Goal: Navigation & Orientation: Find specific page/section

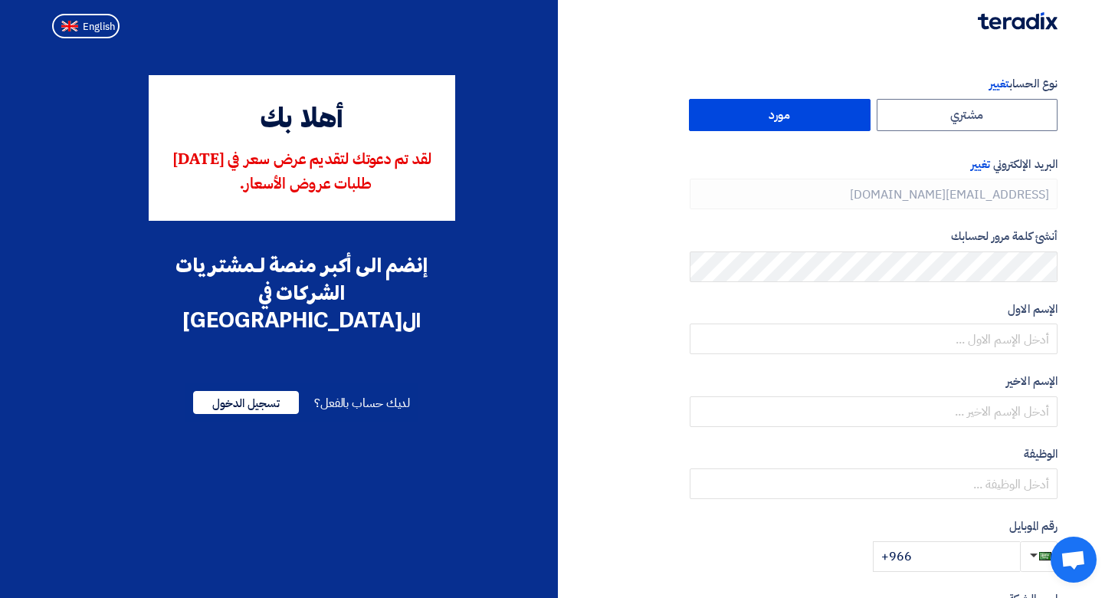
type input "[PHONE_NUMBER]"
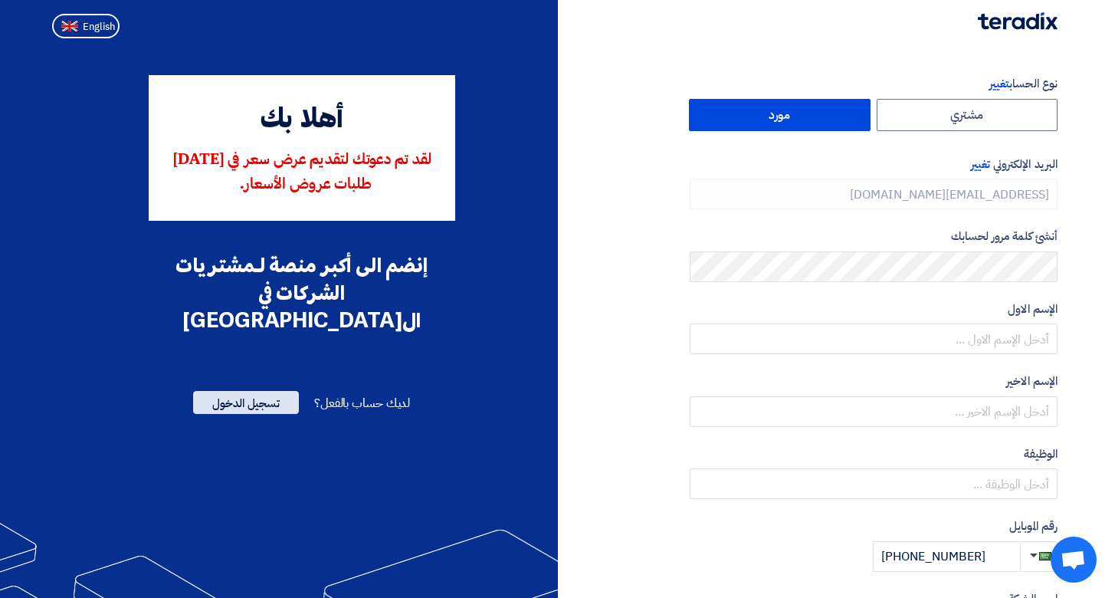
click at [244, 391] on span "تسجيل الدخول" at bounding box center [246, 402] width 106 height 23
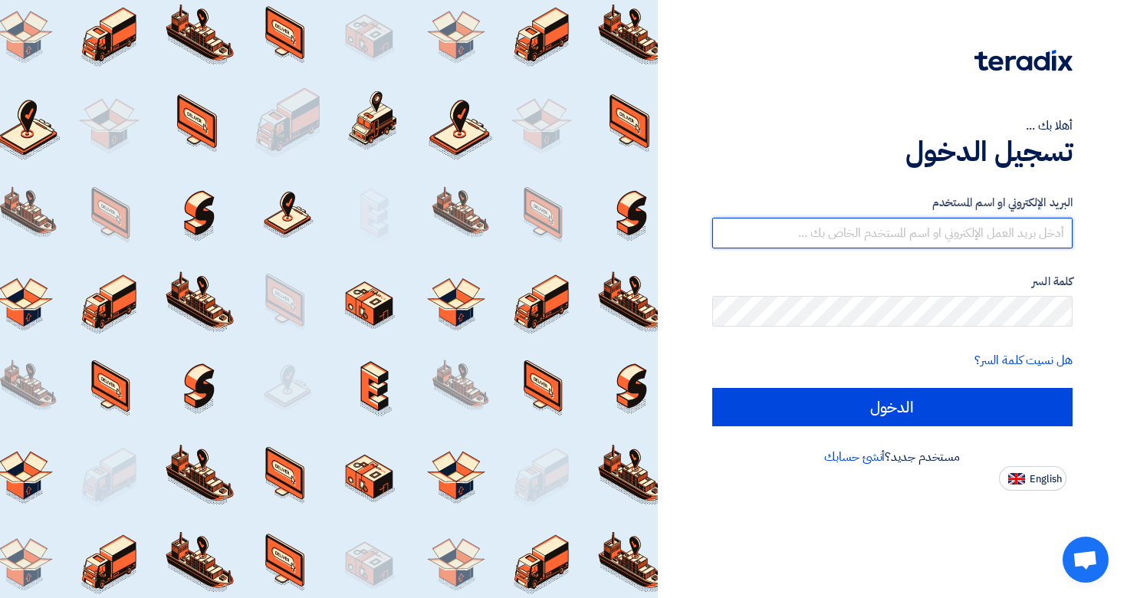
type input "Mustafa@8iess.com"
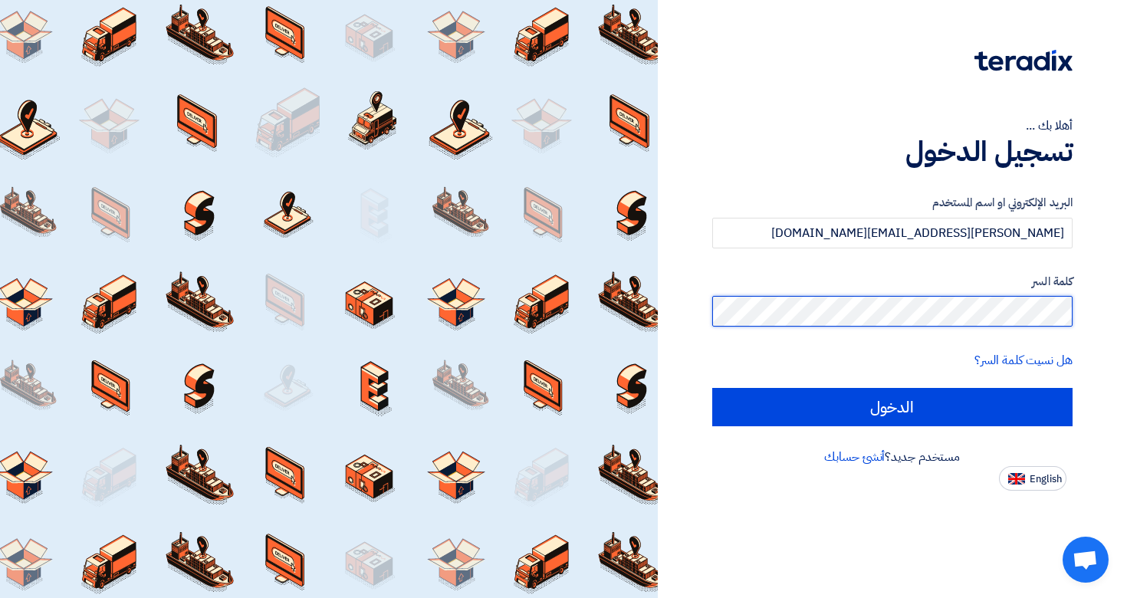
click at [892, 406] on input "الدخول" at bounding box center [892, 407] width 361 height 38
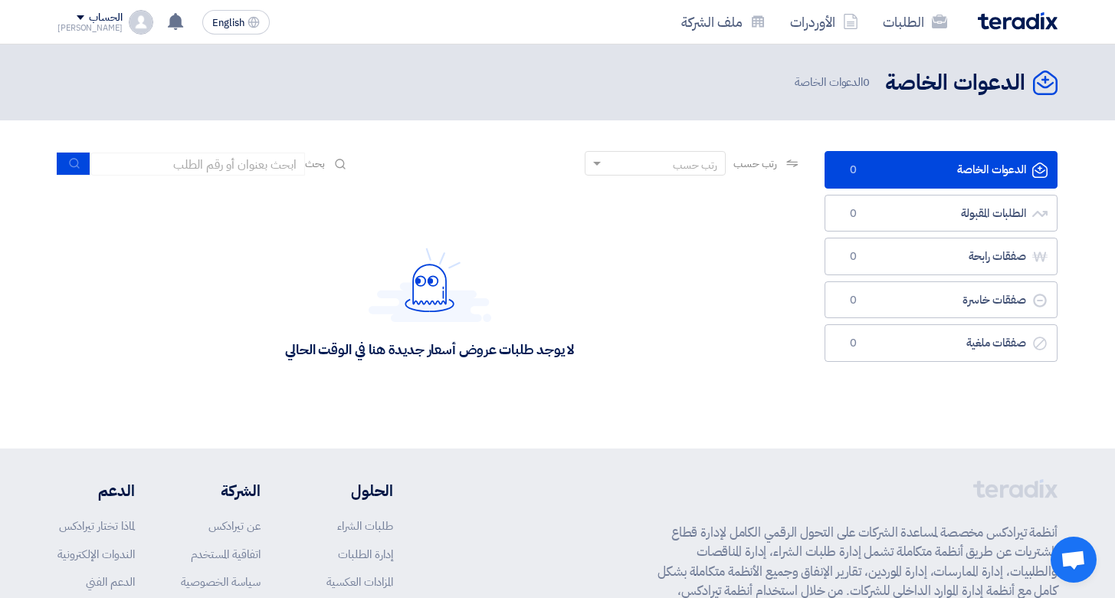
click at [1068, 231] on section "الدعوات الخاصة الدعوات الخاصة 0 الطلبات المقبولة الطلبات المقبولة 0 صفقات رابحة…" at bounding box center [557, 284] width 1115 height 328
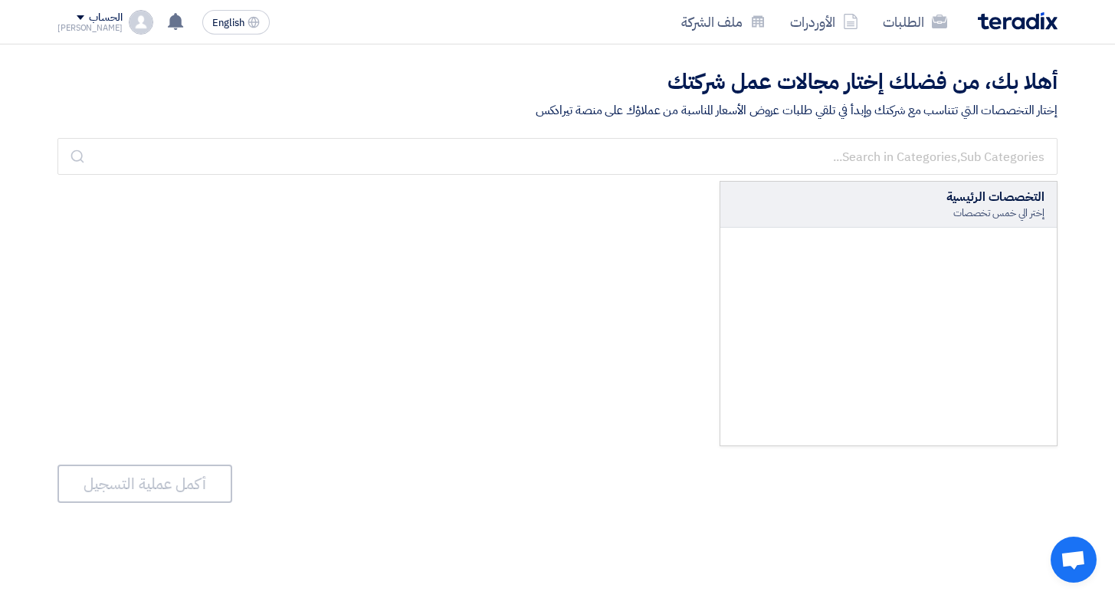
click at [917, 206] on div "إختر الي خمس تخصصات" at bounding box center [889, 213] width 312 height 14
click at [996, 200] on div "التخصصات الرئيسية" at bounding box center [889, 197] width 312 height 18
click at [1050, 112] on div "إختار التخصصات التي تتناسب مع شركتك وإبدأ في تلقي طلبات عروض الأسعار المناسبة م…" at bounding box center [557, 110] width 1000 height 18
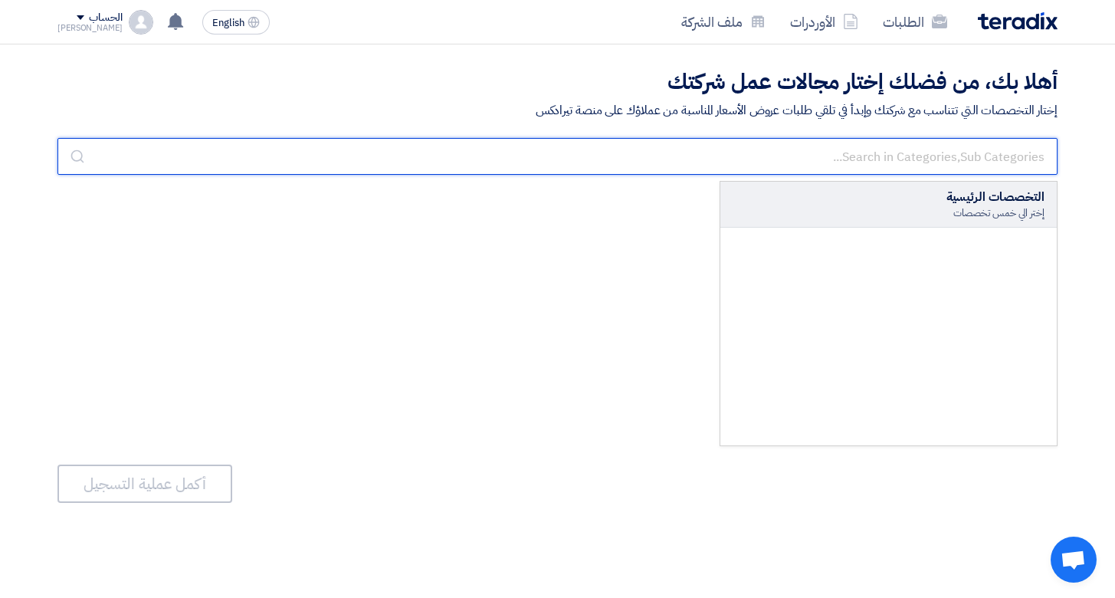
drag, startPoint x: 826, startPoint y: 146, endPoint x: 810, endPoint y: 146, distance: 16.1
click at [825, 146] on input "text" at bounding box center [557, 156] width 1000 height 37
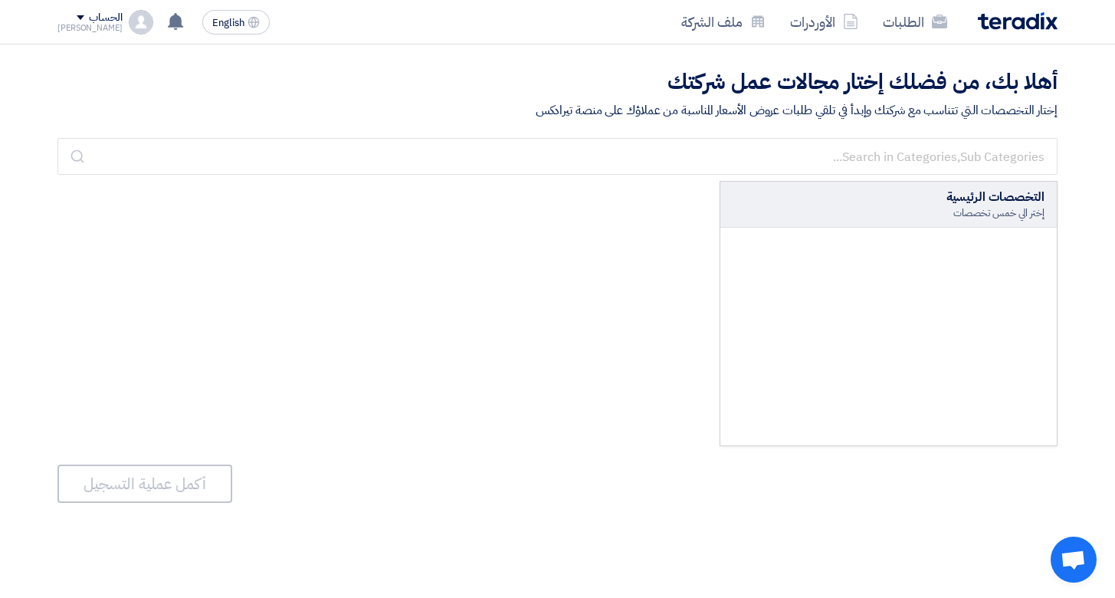
click at [665, 92] on h2 "أهلا بك، من فضلك إختار مجالات عمل شركتك" at bounding box center [557, 82] width 1000 height 30
click at [559, 121] on section "أهلا بك، من فضلك إختار مجالات عمل شركتك إختار التخصصات التي تتناسب مع شركتك وإب…" at bounding box center [557, 87] width 1115 height 87
click at [900, 19] on link "الطلبات" at bounding box center [915, 22] width 89 height 36
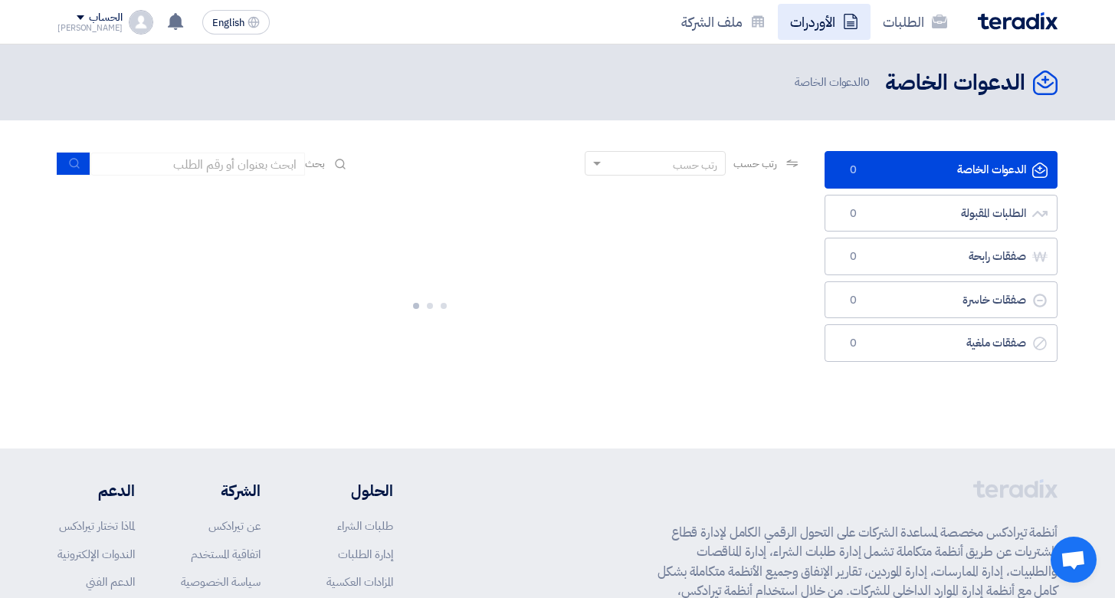
click at [809, 24] on link "الأوردرات" at bounding box center [824, 22] width 93 height 36
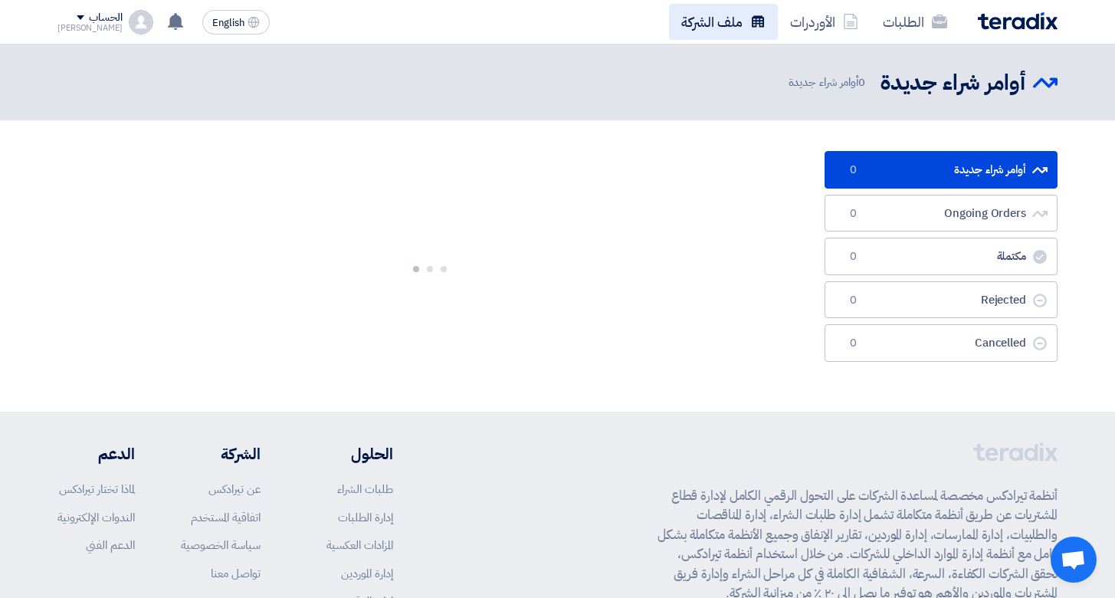
click at [716, 28] on link "ملف الشركة" at bounding box center [723, 22] width 109 height 36
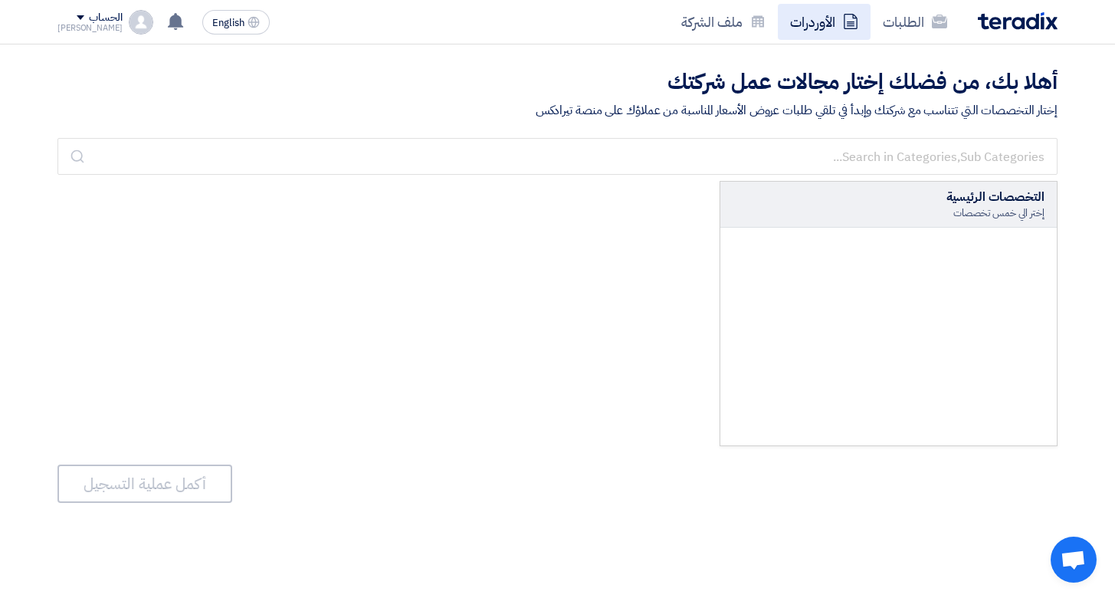
click at [807, 21] on link "الأوردرات" at bounding box center [824, 22] width 93 height 36
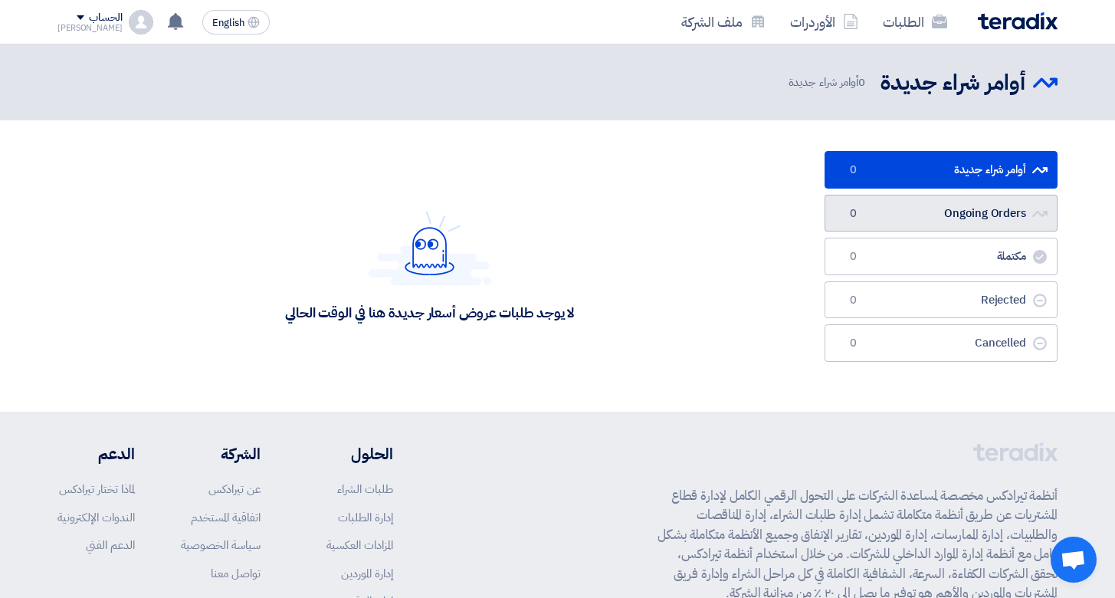
click at [944, 211] on link "Ongoing Orders Ongoing Orders 0" at bounding box center [941, 214] width 233 height 38
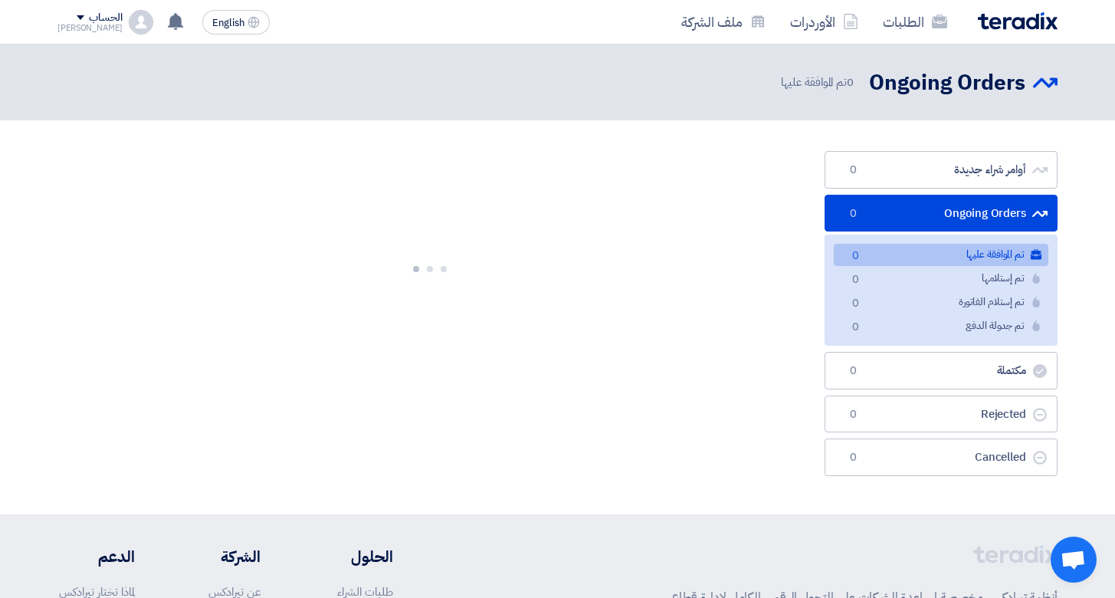
click at [970, 373] on link "مكتملة مكتملة 0" at bounding box center [941, 371] width 233 height 38
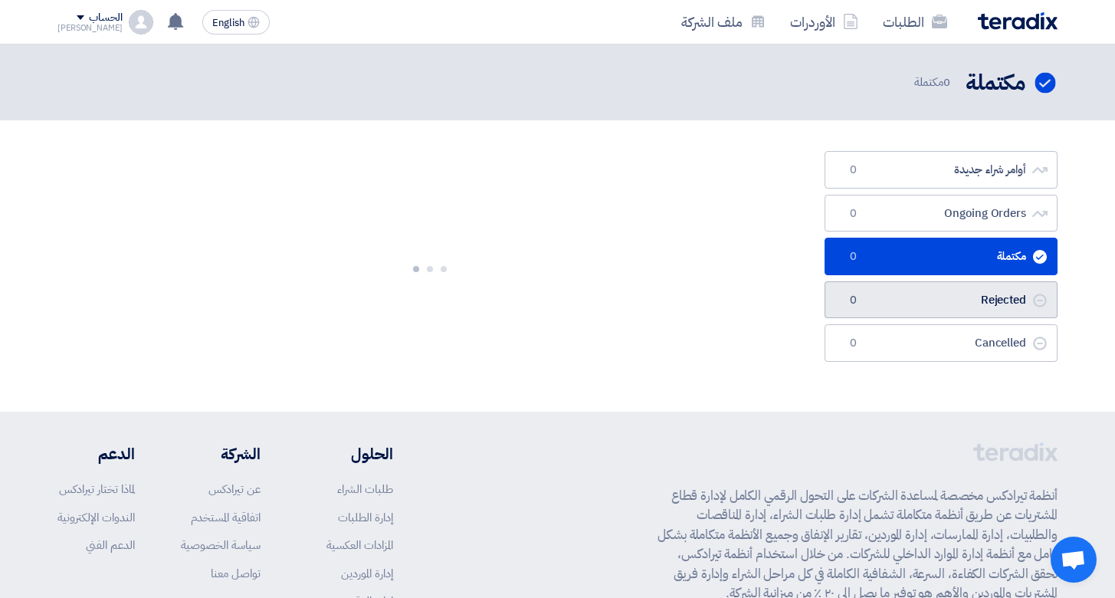
click at [971, 307] on link "Rejected Rejected 0" at bounding box center [941, 300] width 233 height 38
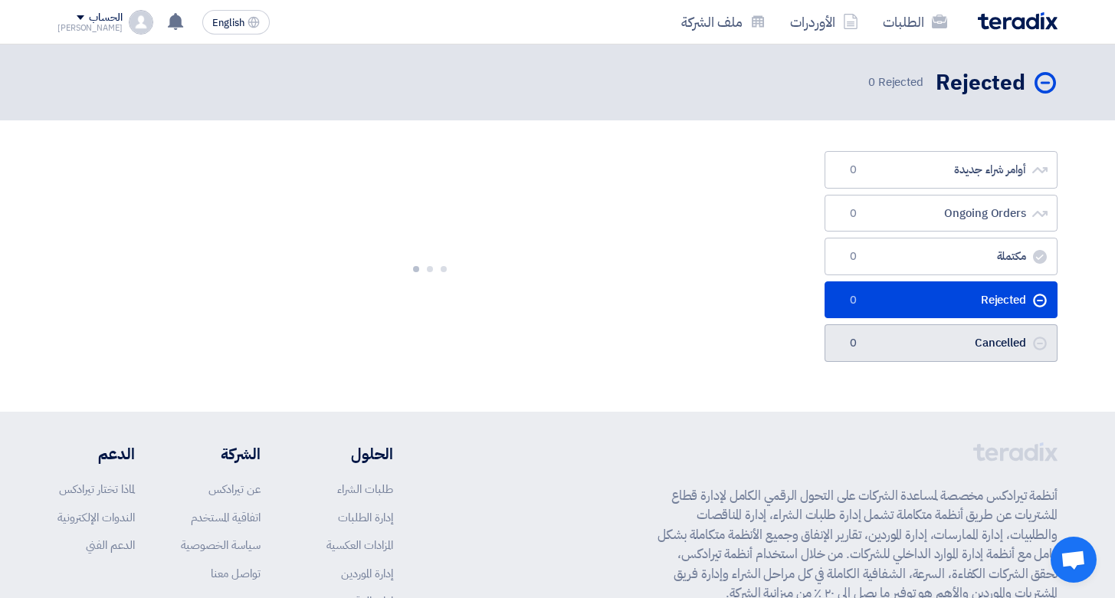
click at [978, 332] on link "Cancelled Cancelled 0" at bounding box center [941, 343] width 233 height 38
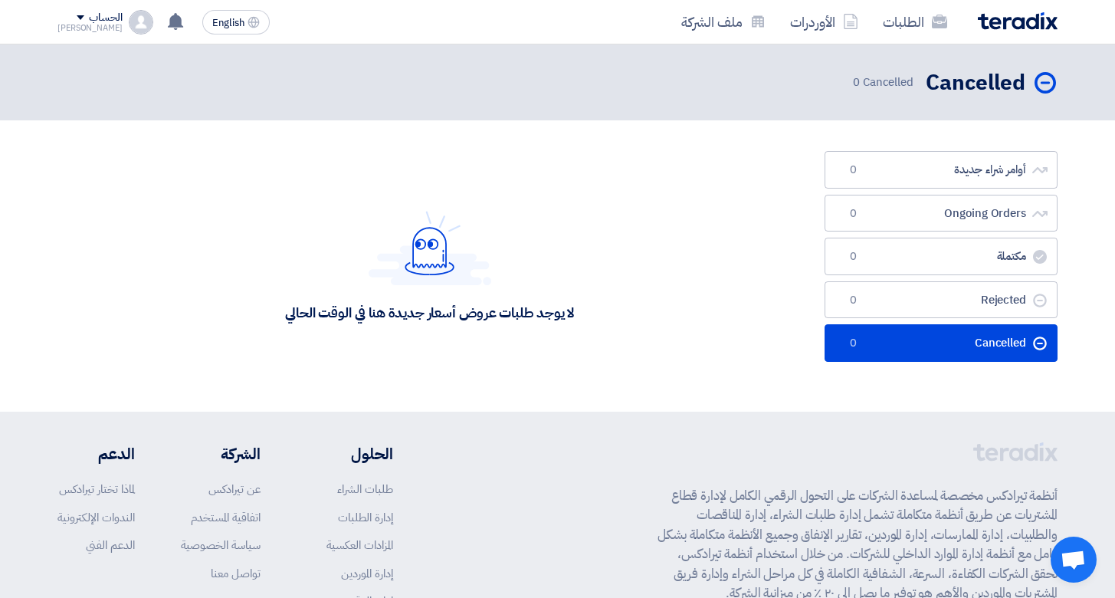
click at [64, 21] on div "الحساب" at bounding box center [89, 17] width 65 height 13
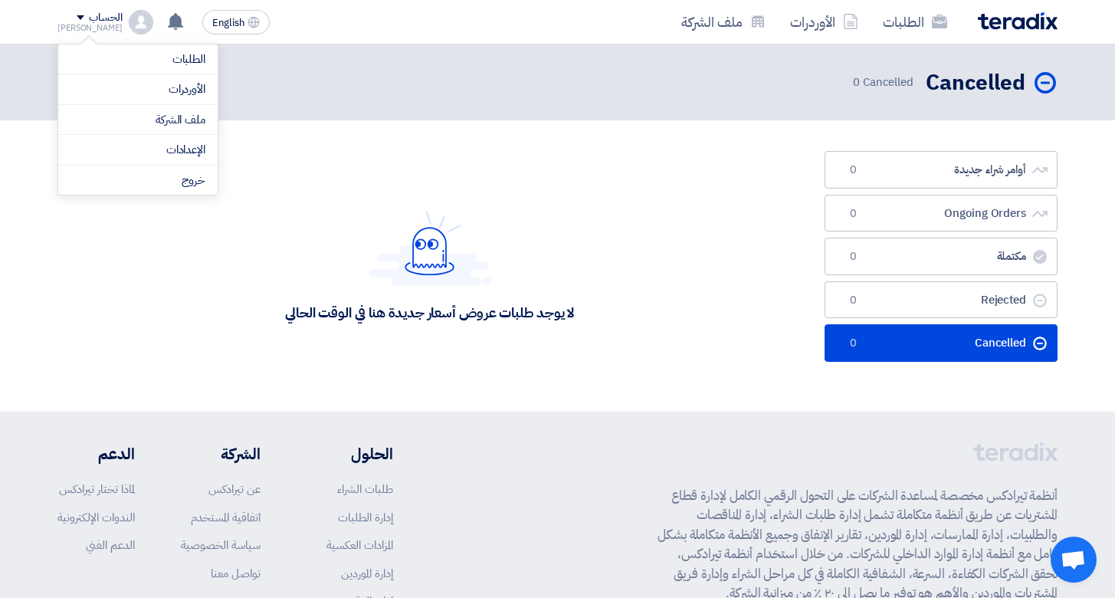
drag, startPoint x: 317, startPoint y: 101, endPoint x: 235, endPoint y: 93, distance: 82.5
click at [316, 101] on header "Cancelled Cancelled 0 Cancelled" at bounding box center [557, 82] width 1115 height 76
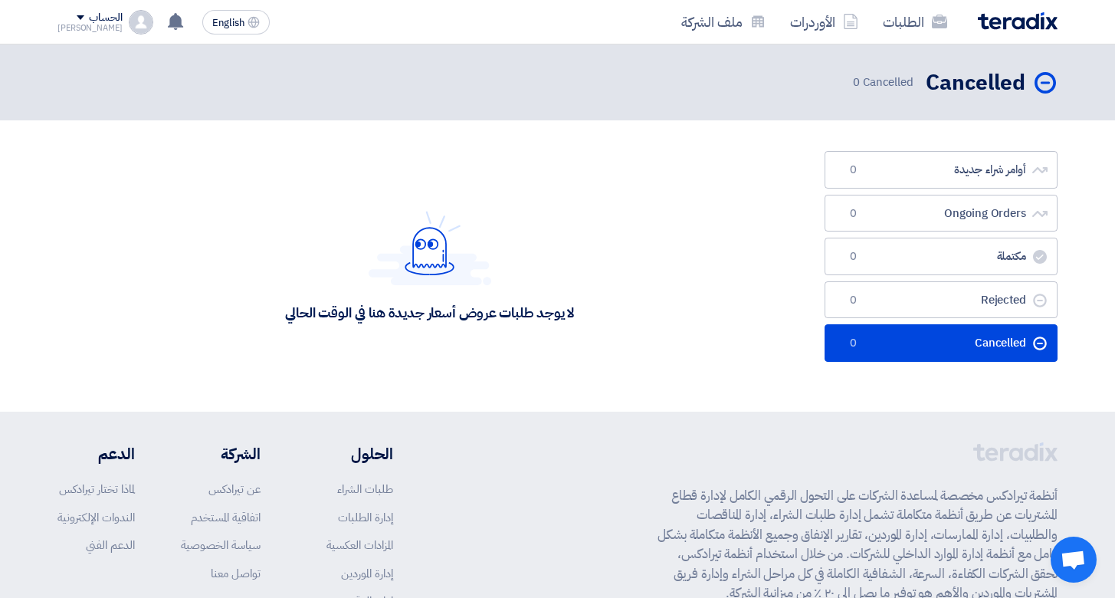
click at [89, 14] on div "الحساب" at bounding box center [105, 17] width 33 height 13
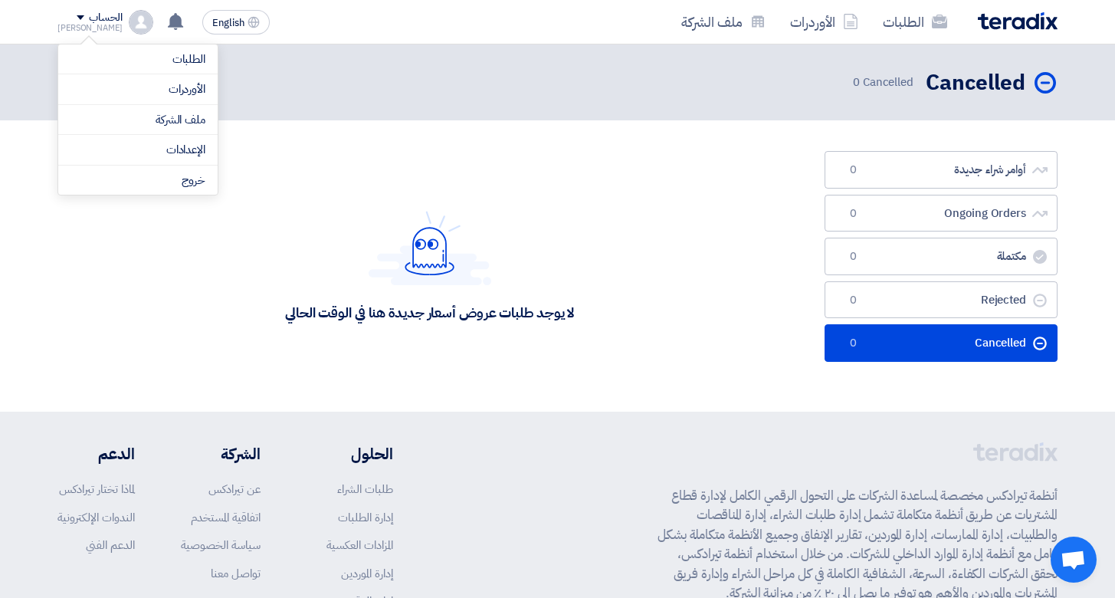
click at [391, 48] on header "Cancelled Cancelled 0 Cancelled" at bounding box center [557, 82] width 1115 height 76
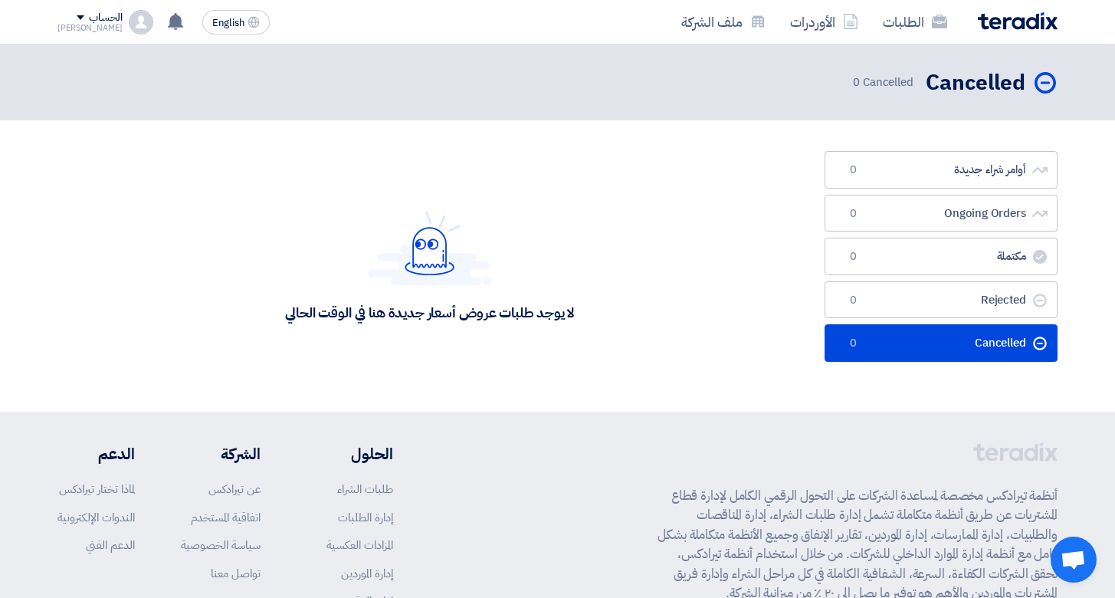
click at [795, 70] on div "Cancelled Cancelled 0 Cancelled" at bounding box center [557, 82] width 1000 height 30
drag, startPoint x: 760, startPoint y: 83, endPoint x: 861, endPoint y: 47, distance: 107.4
click at [763, 82] on div "Cancelled Cancelled 0 Cancelled" at bounding box center [557, 82] width 1000 height 30
click at [907, 27] on link "الطلبات" at bounding box center [915, 22] width 89 height 36
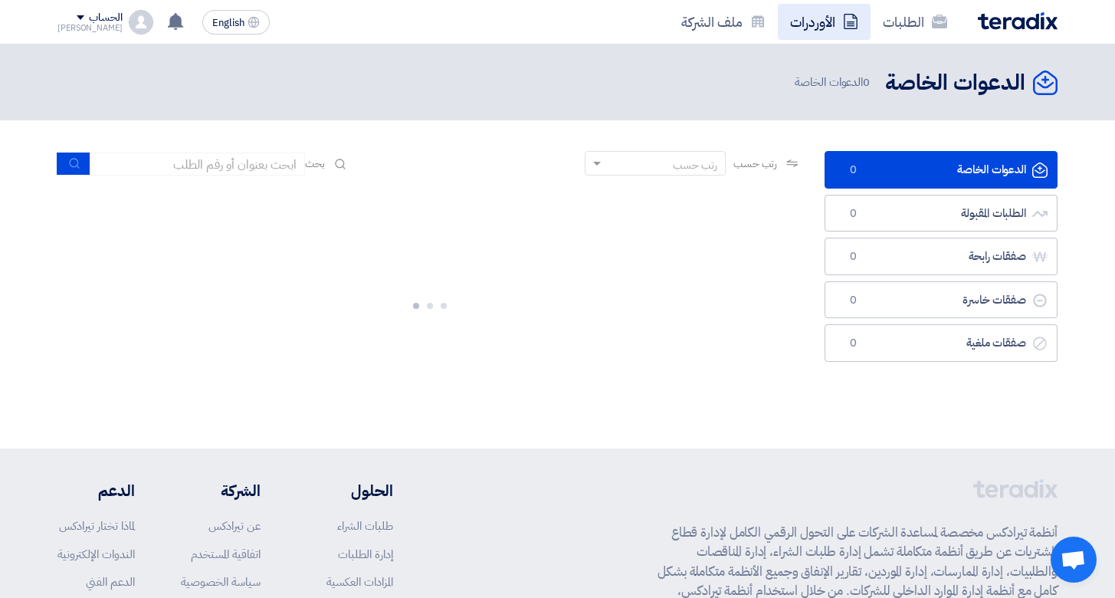
click at [832, 25] on link "الأوردرات" at bounding box center [824, 22] width 93 height 36
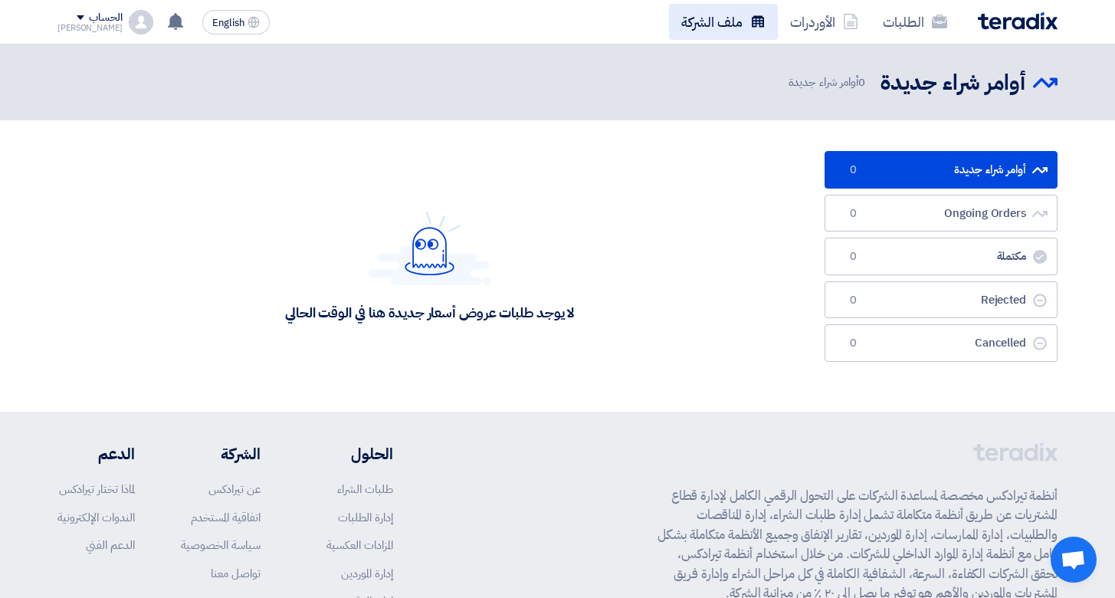
click at [708, 31] on link "ملف الشركة" at bounding box center [723, 22] width 109 height 36
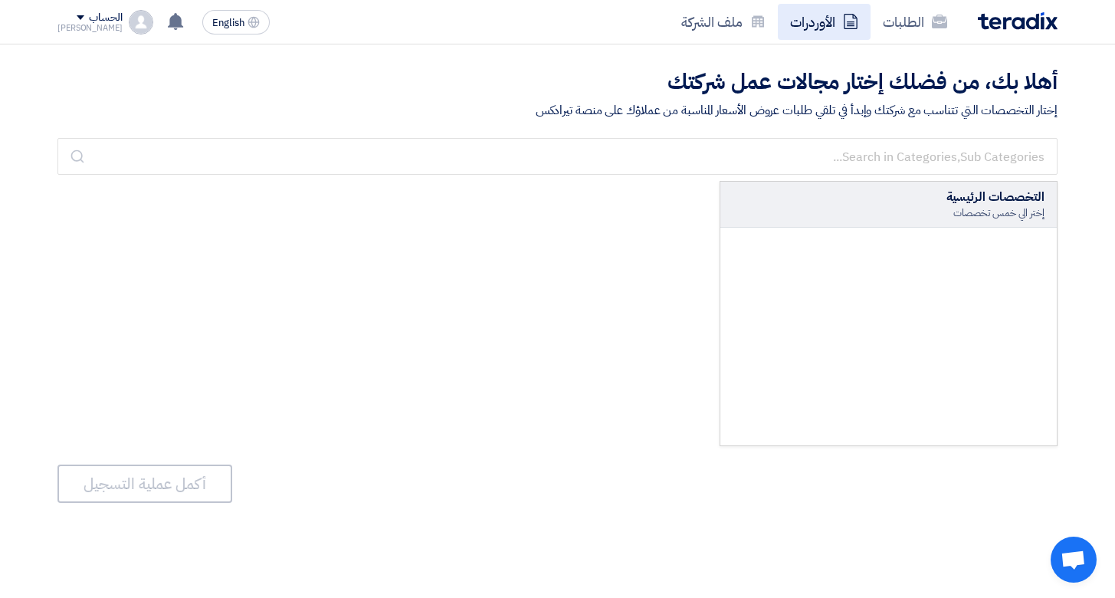
click at [810, 25] on link "الأوردرات" at bounding box center [824, 22] width 93 height 36
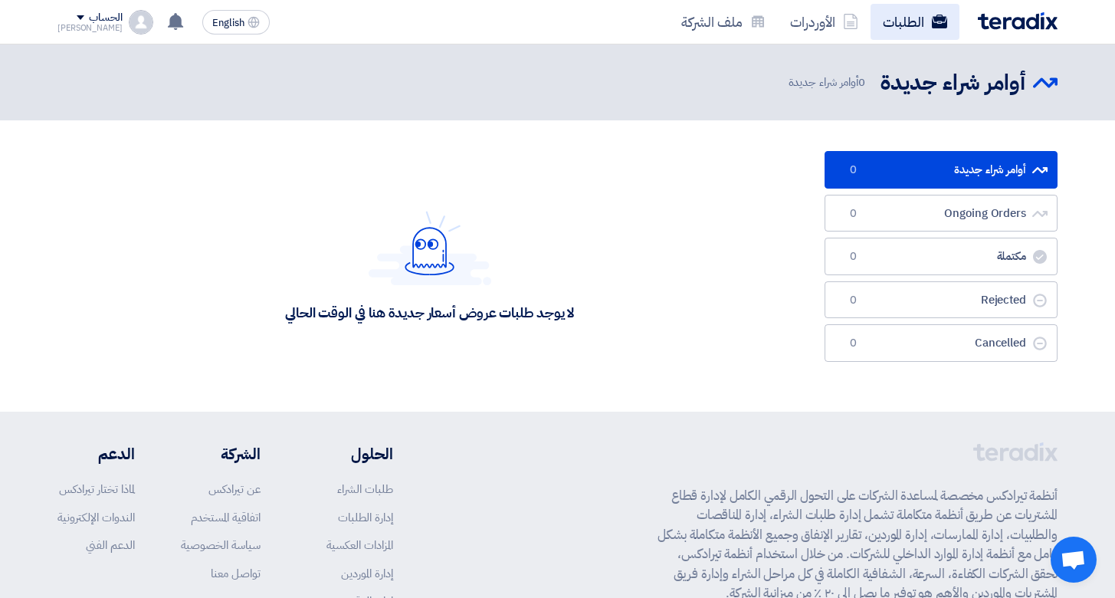
click at [897, 18] on link "الطلبات" at bounding box center [915, 22] width 89 height 36
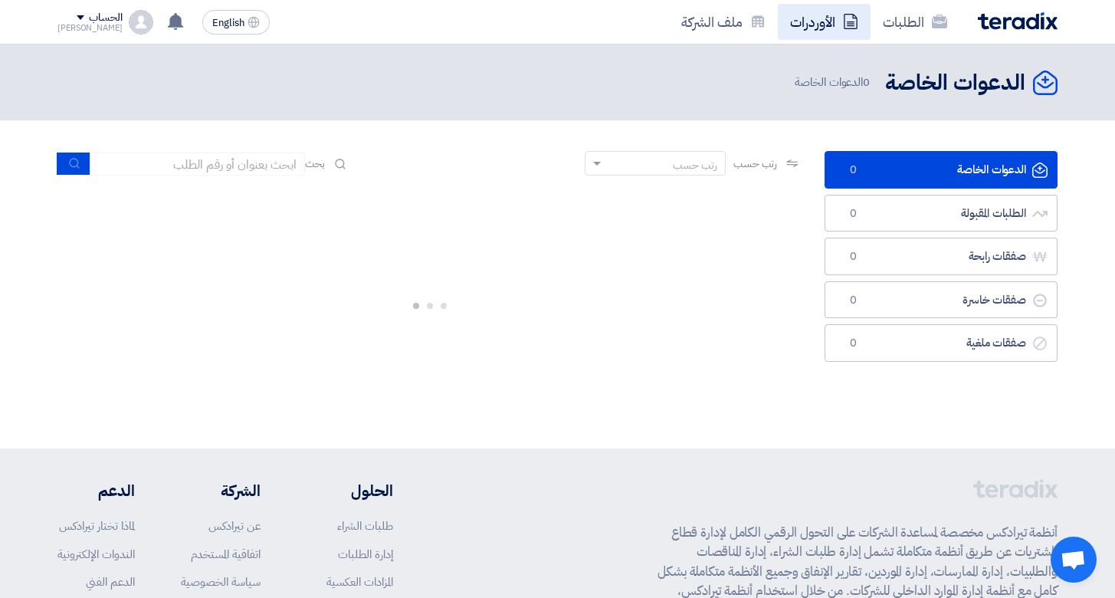
click at [825, 25] on link "الأوردرات" at bounding box center [824, 22] width 93 height 36
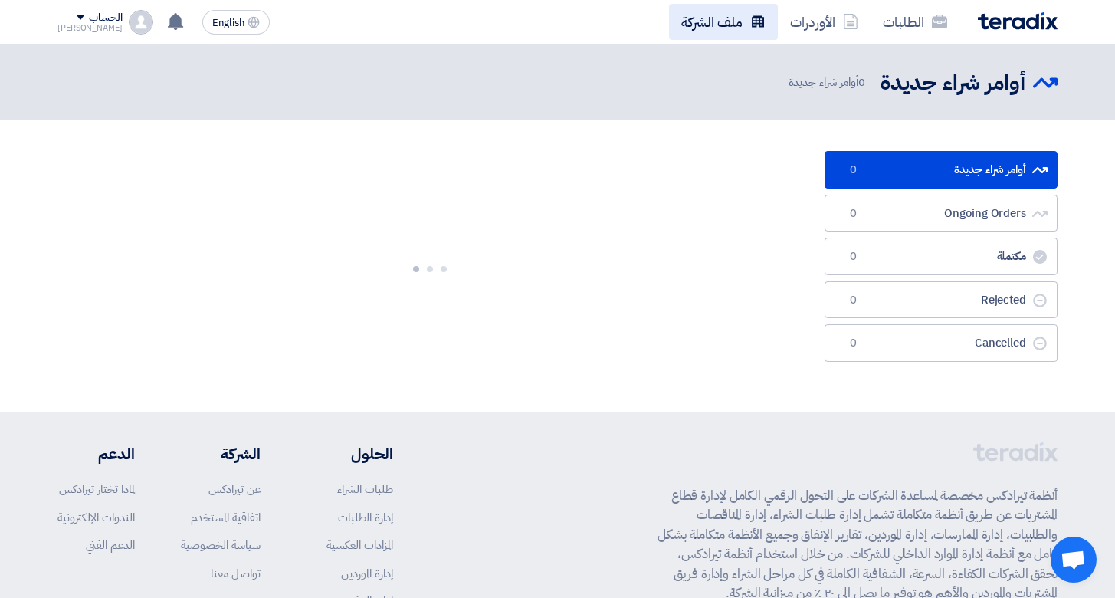
click at [747, 26] on link "ملف الشركة" at bounding box center [723, 22] width 109 height 36
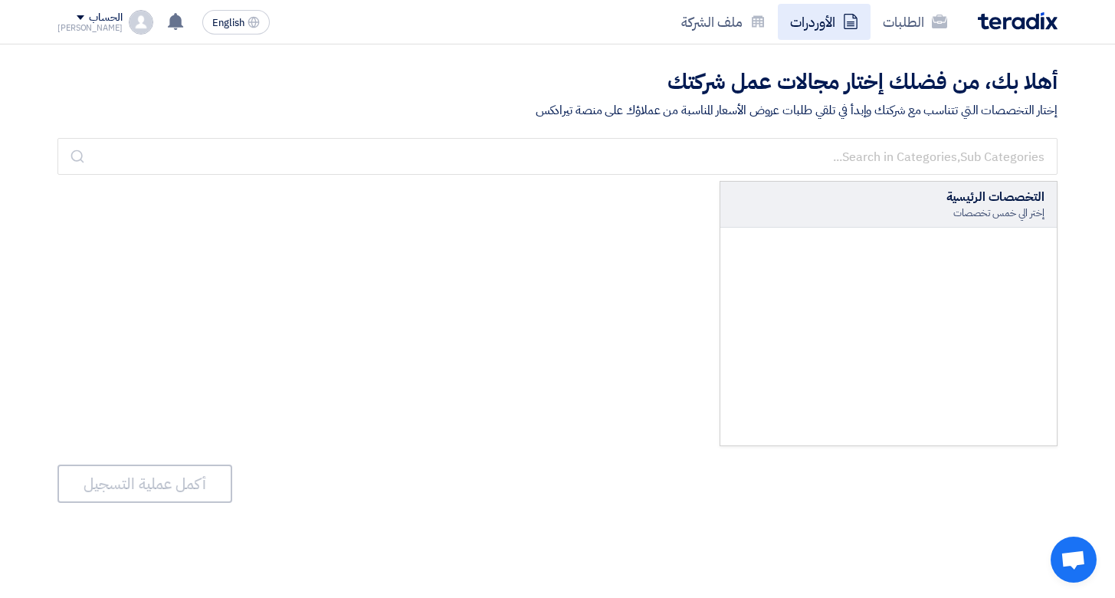
click at [824, 26] on link "الأوردرات" at bounding box center [824, 22] width 93 height 36
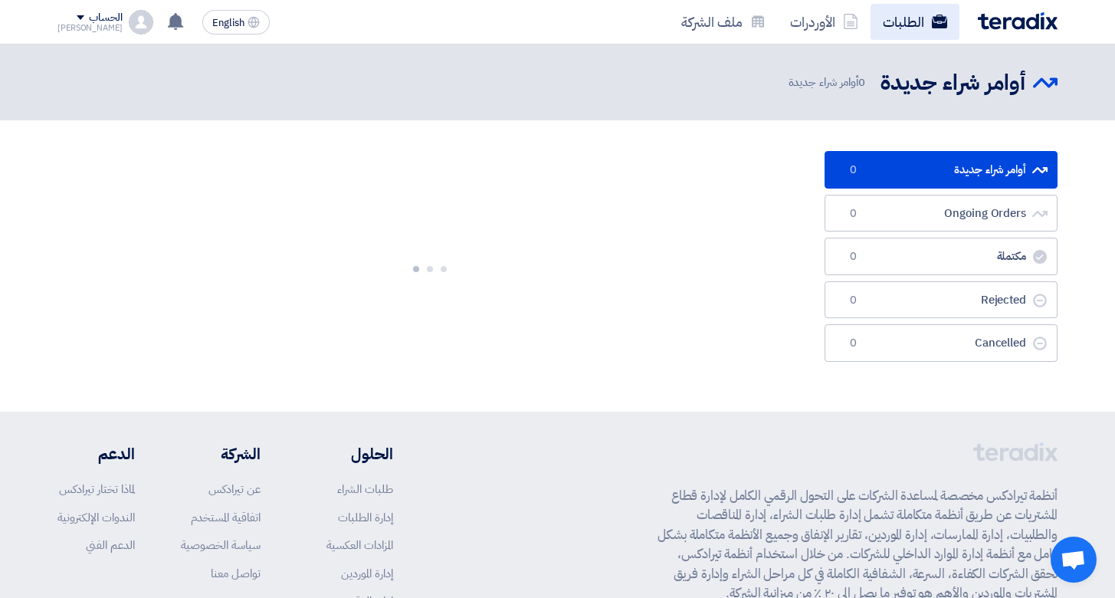
click at [876, 24] on link "الطلبات" at bounding box center [915, 22] width 89 height 36
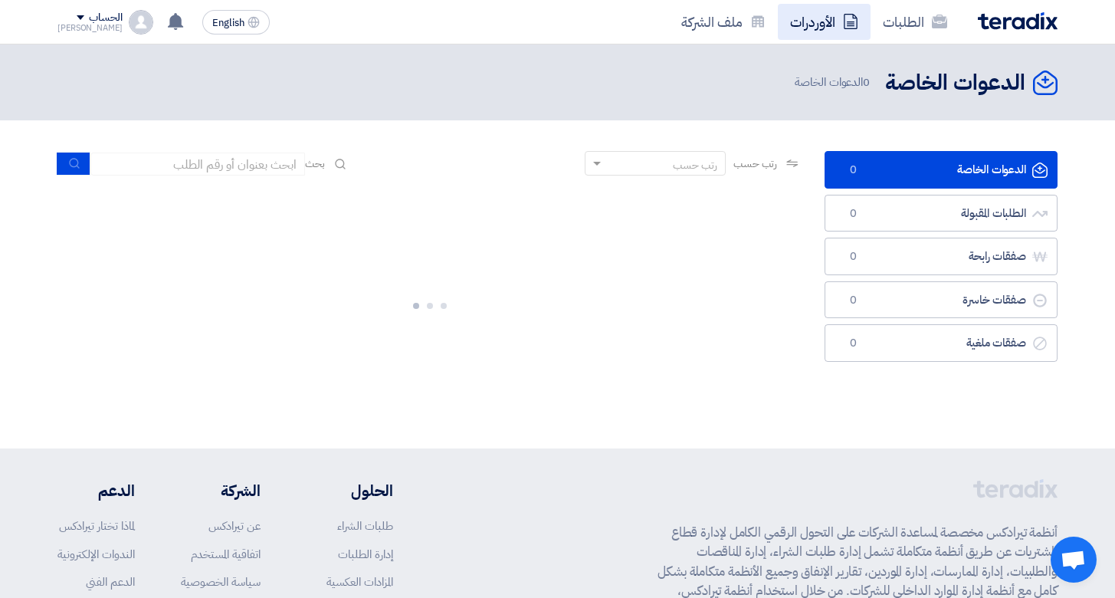
click at [827, 31] on link "الأوردرات" at bounding box center [824, 22] width 93 height 36
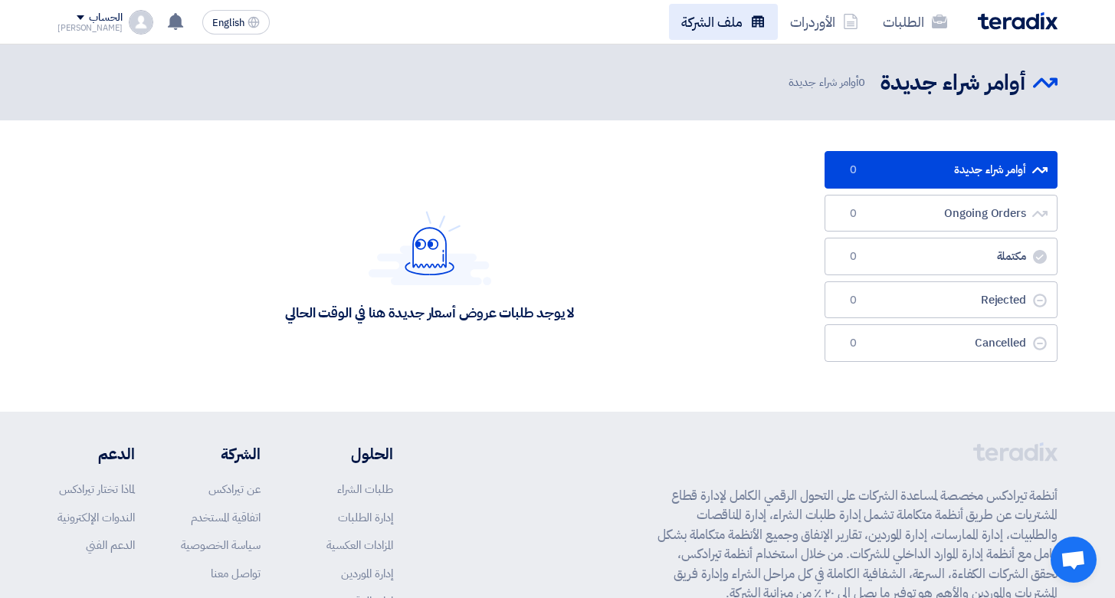
click at [715, 30] on link "ملف الشركة" at bounding box center [723, 22] width 109 height 36
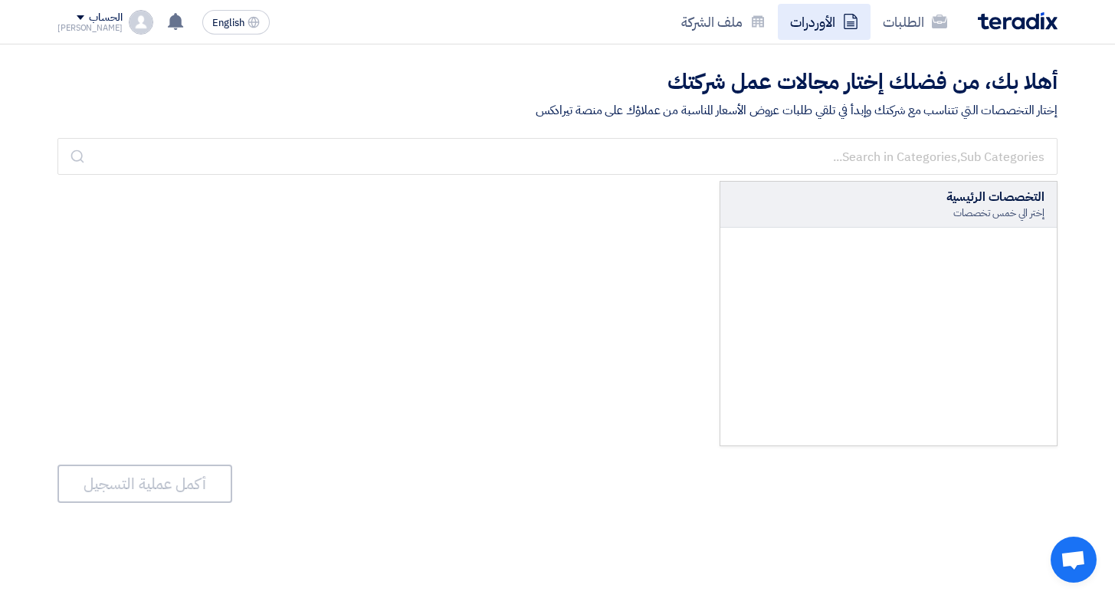
click at [830, 28] on link "الأوردرات" at bounding box center [824, 22] width 93 height 36
